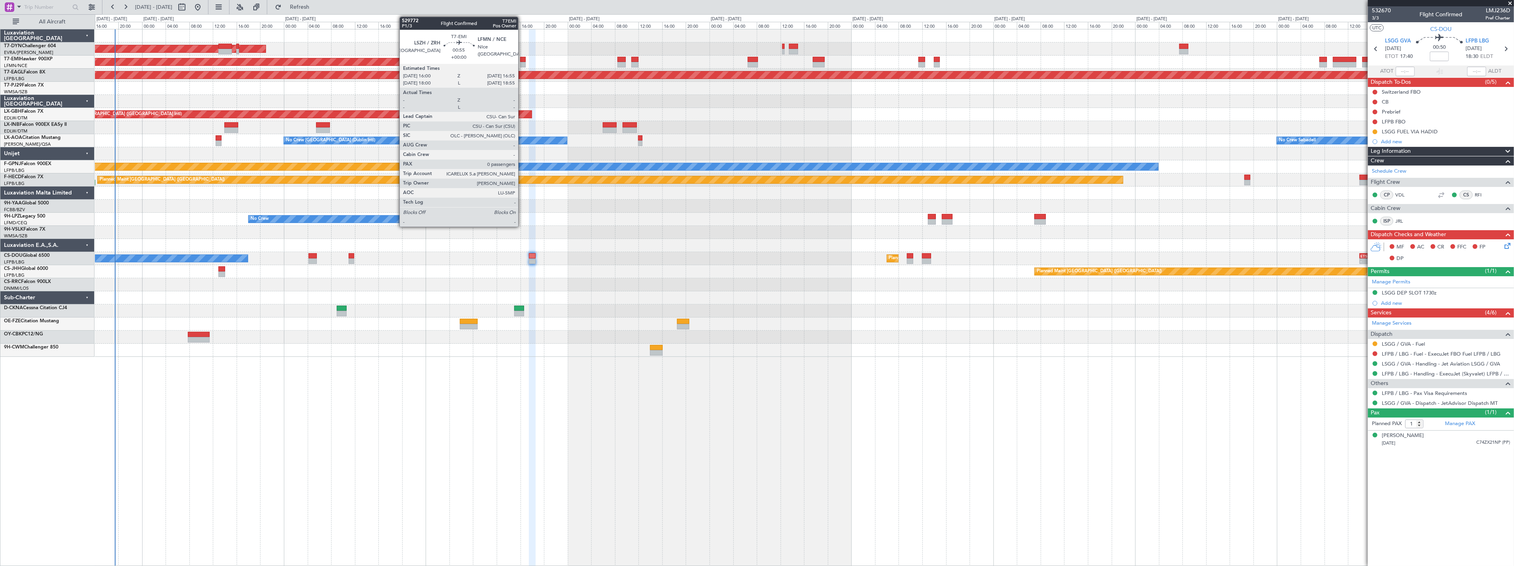
click at [522, 61] on div at bounding box center [523, 60] width 6 height 6
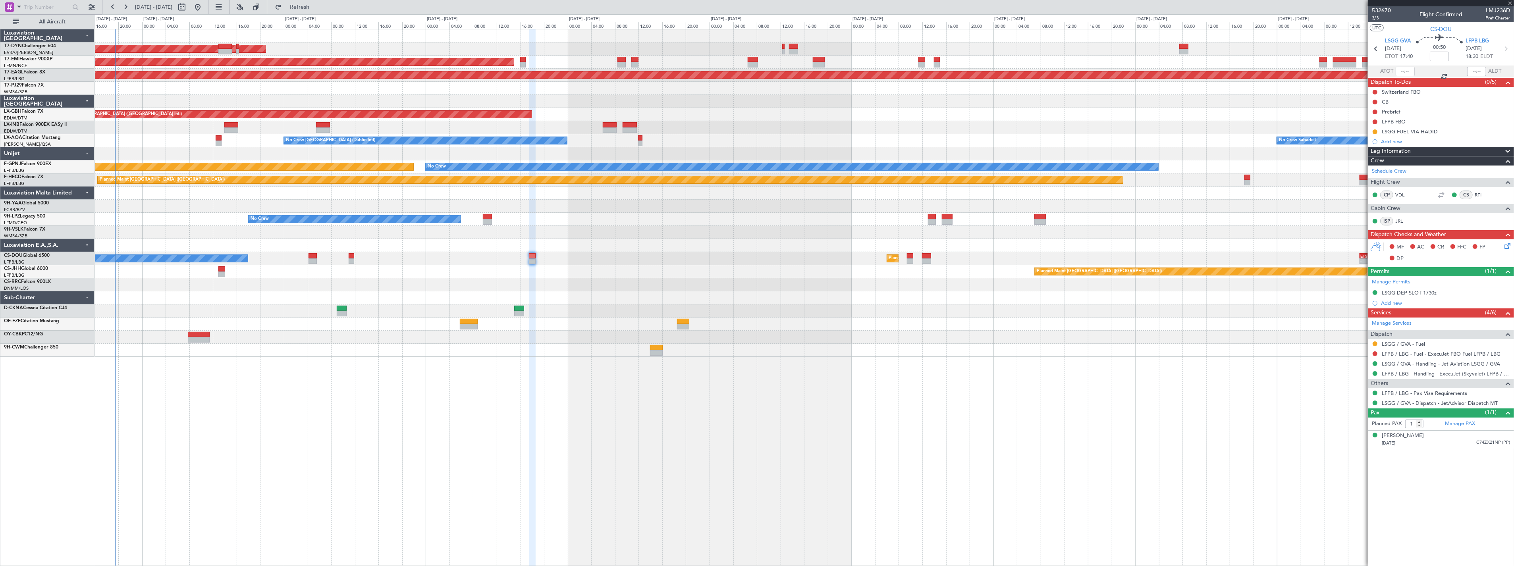
type input "0"
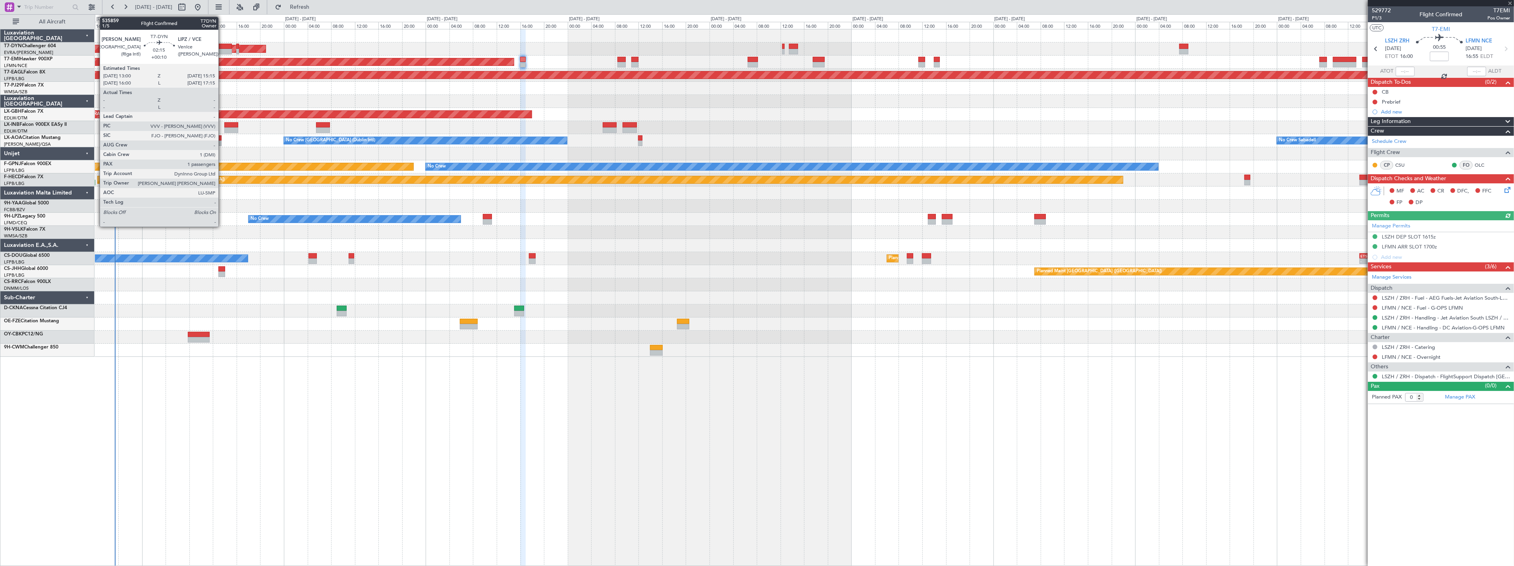
click at [224, 45] on div at bounding box center [225, 47] width 14 height 6
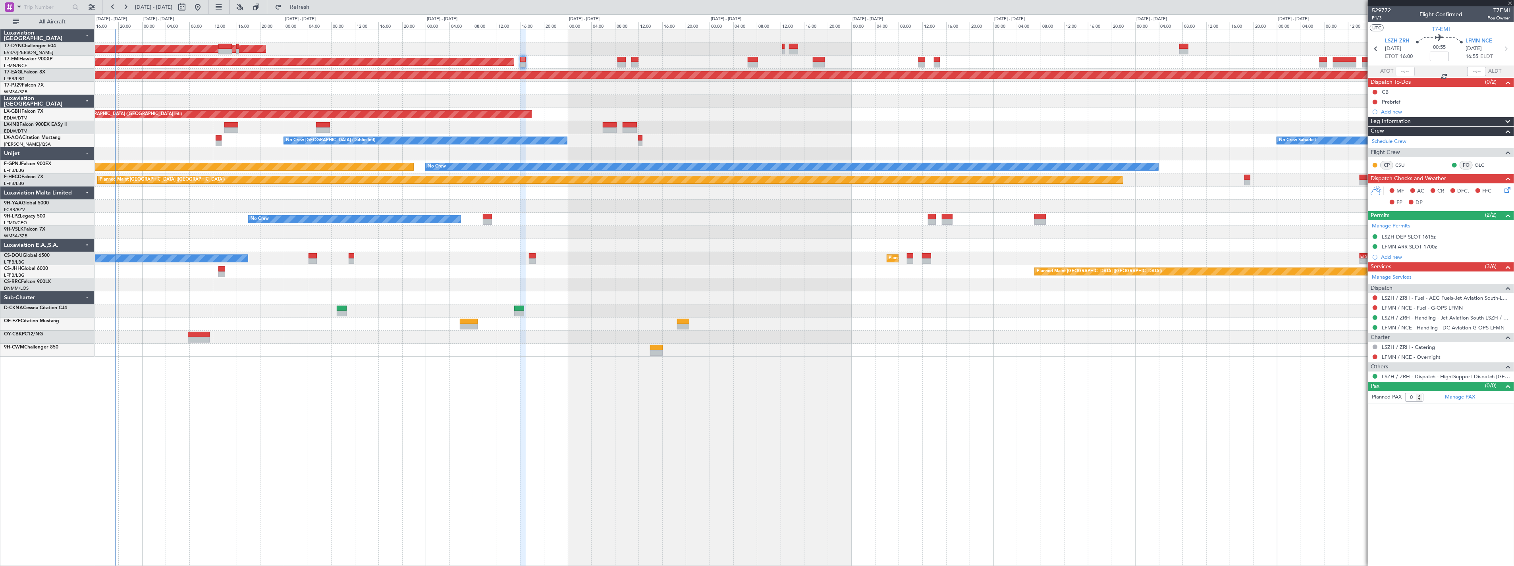
type input "+00:10"
type input "1"
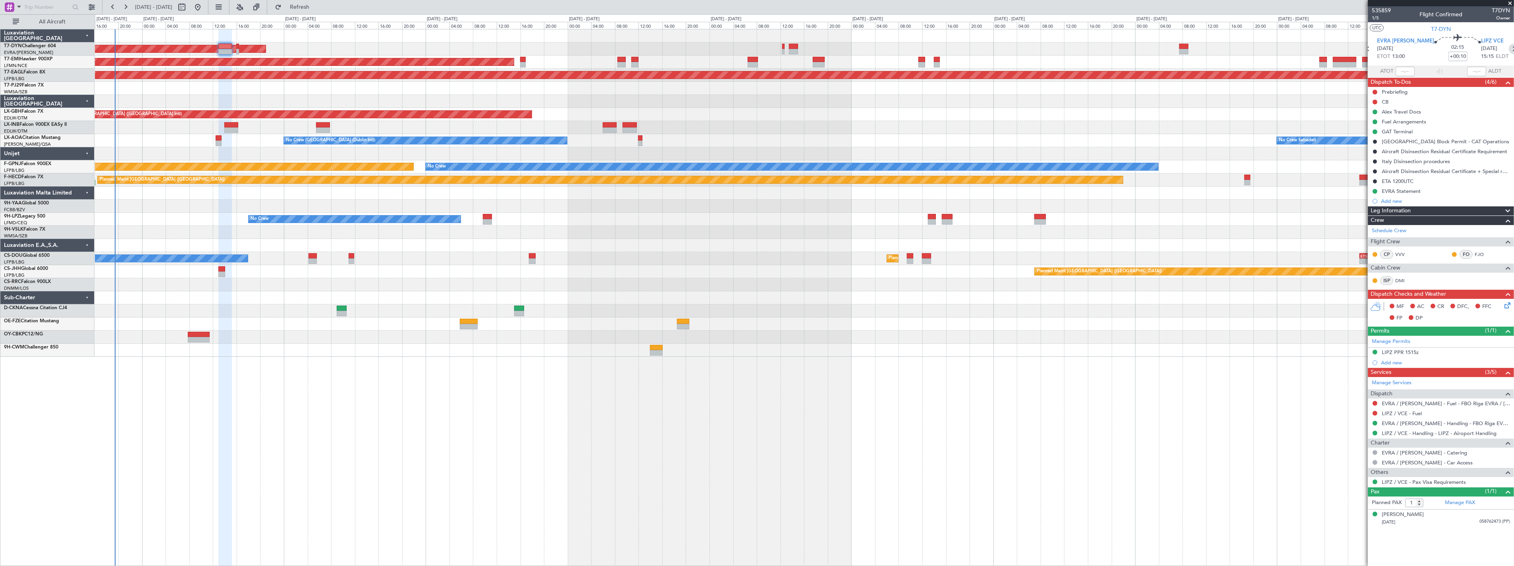
click at [1509, 46] on icon at bounding box center [1514, 49] width 10 height 10
type input "-00:10"
type input "0"
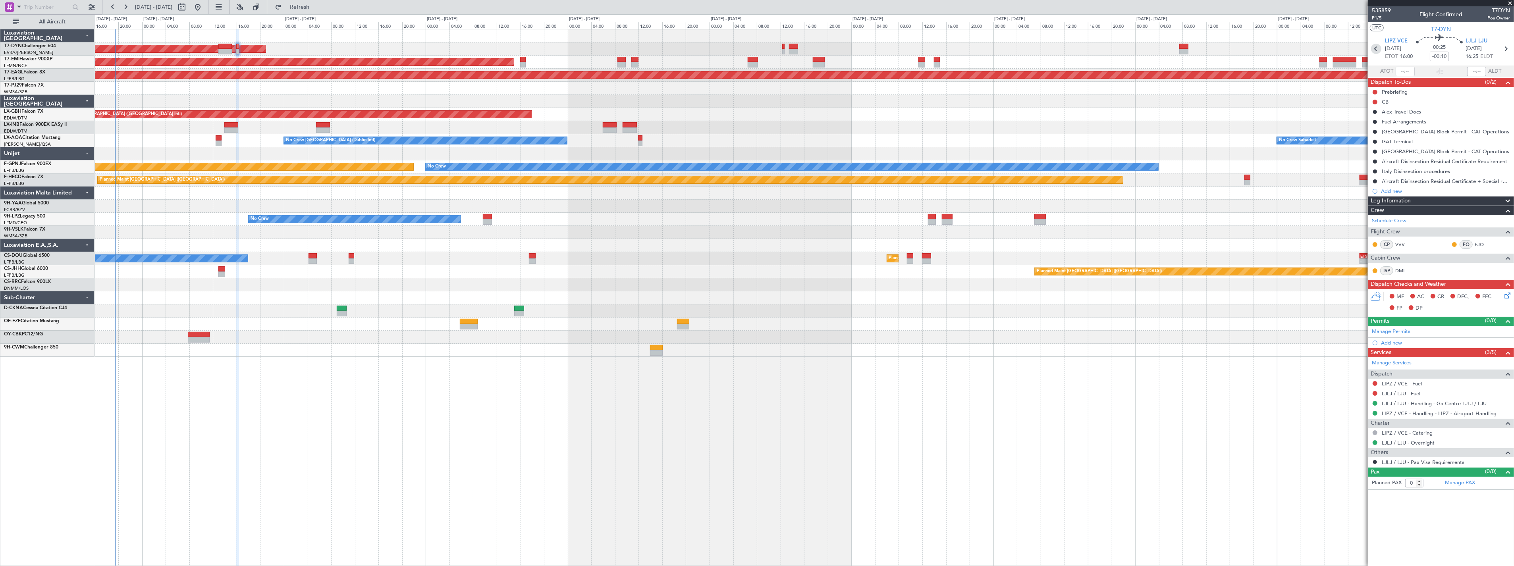
click at [1377, 48] on icon at bounding box center [1376, 49] width 10 height 10
type input "+00:10"
type input "1"
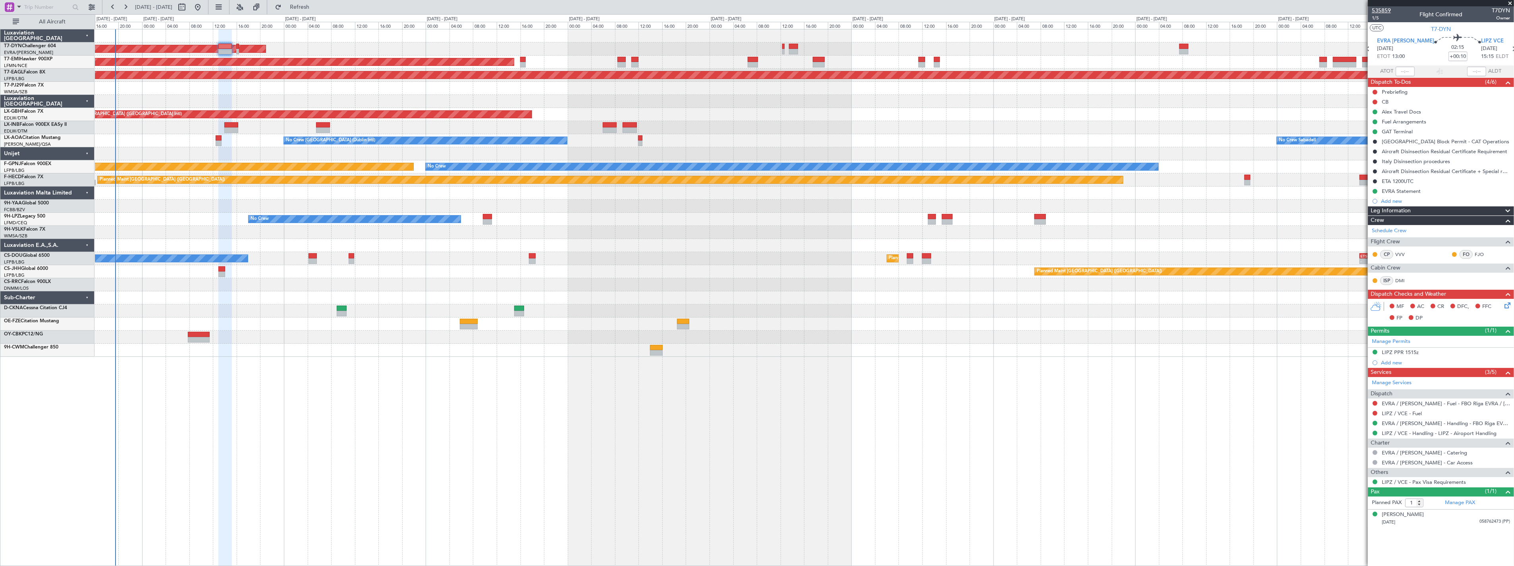
click at [1386, 7] on span "535859" at bounding box center [1381, 10] width 19 height 8
